Goal: Information Seeking & Learning: Learn about a topic

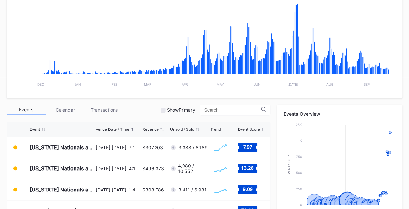
scroll to position [158, 0]
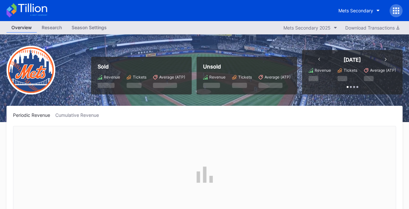
scroll to position [1627, 0]
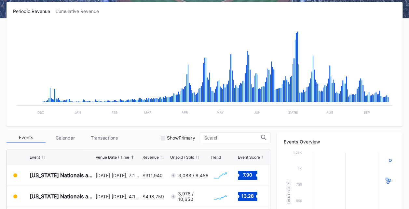
scroll to position [106, 0]
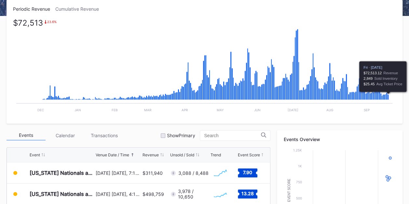
click at [388, 97] on icon "Chart title" at bounding box center [387, 98] width 1 height 6
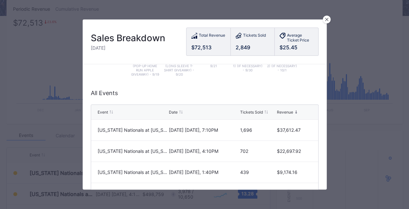
scroll to position [133, 0]
click at [326, 18] on icon at bounding box center [326, 19] width 3 height 3
